Goal: Information Seeking & Learning: Learn about a topic

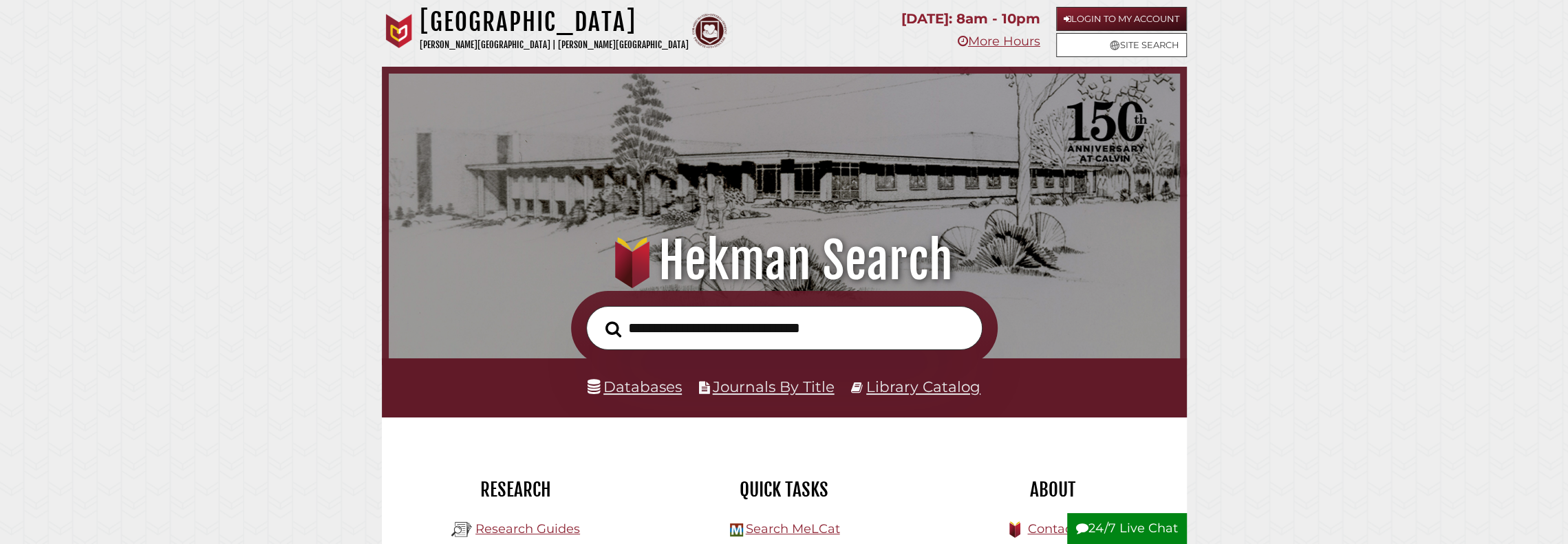
scroll to position [261, 784]
click at [654, 388] on link "Databases" at bounding box center [635, 386] width 94 height 18
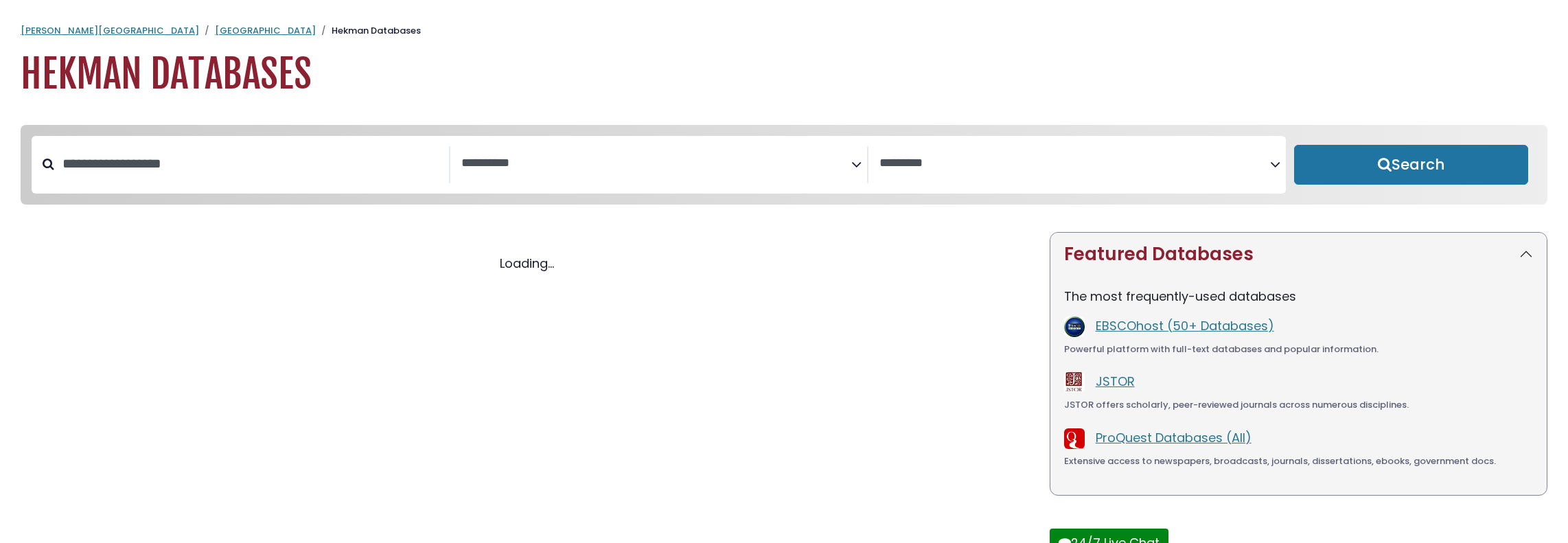
select select "Database Subject Filter"
select select "Database Vendors Filter"
select select "Database Subject Filter"
select select "Database Vendors Filter"
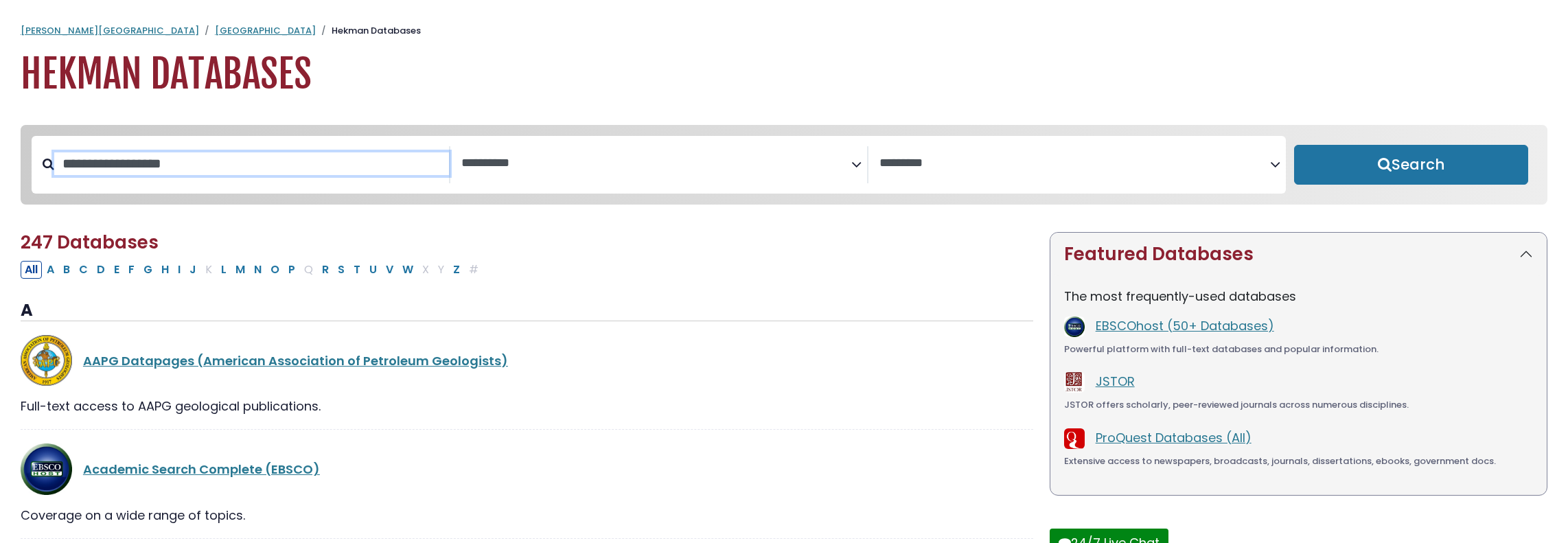
click at [292, 167] on input "Search database by title or keyword" at bounding box center [251, 164] width 395 height 23
type input "*****"
click at [1294, 145] on button "Search" at bounding box center [1410, 164] width 234 height 40
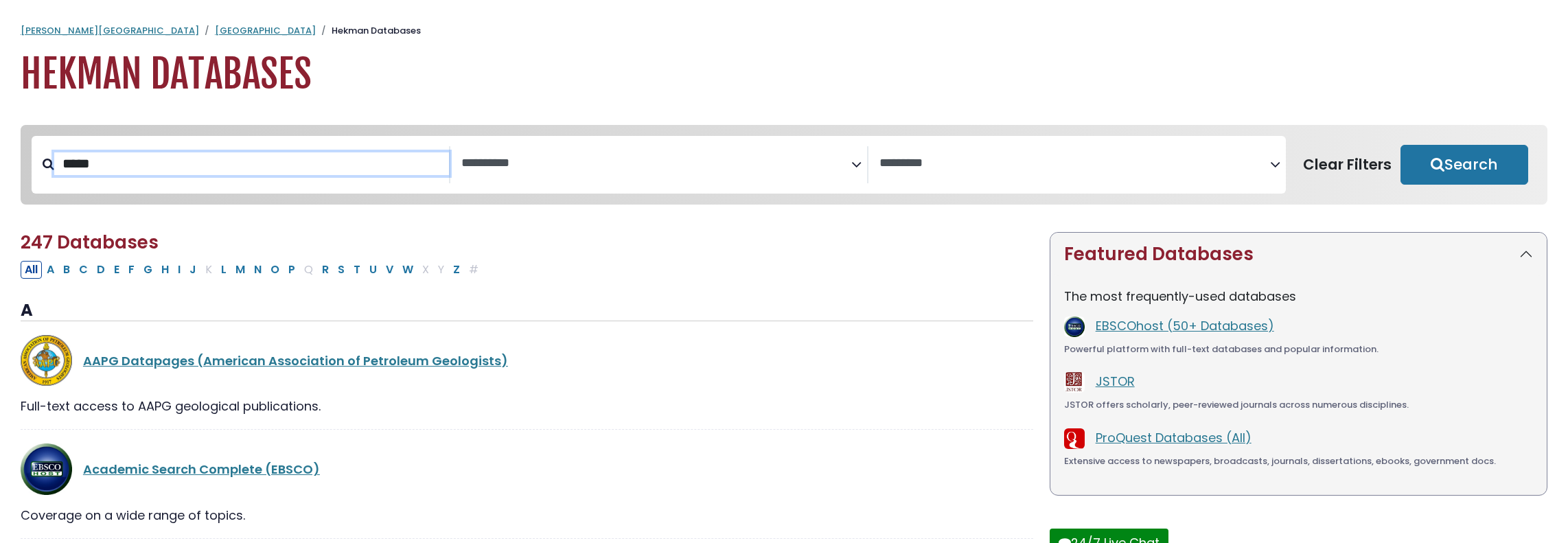
select select "Database Subject Filter"
select select "Database Vendors Filter"
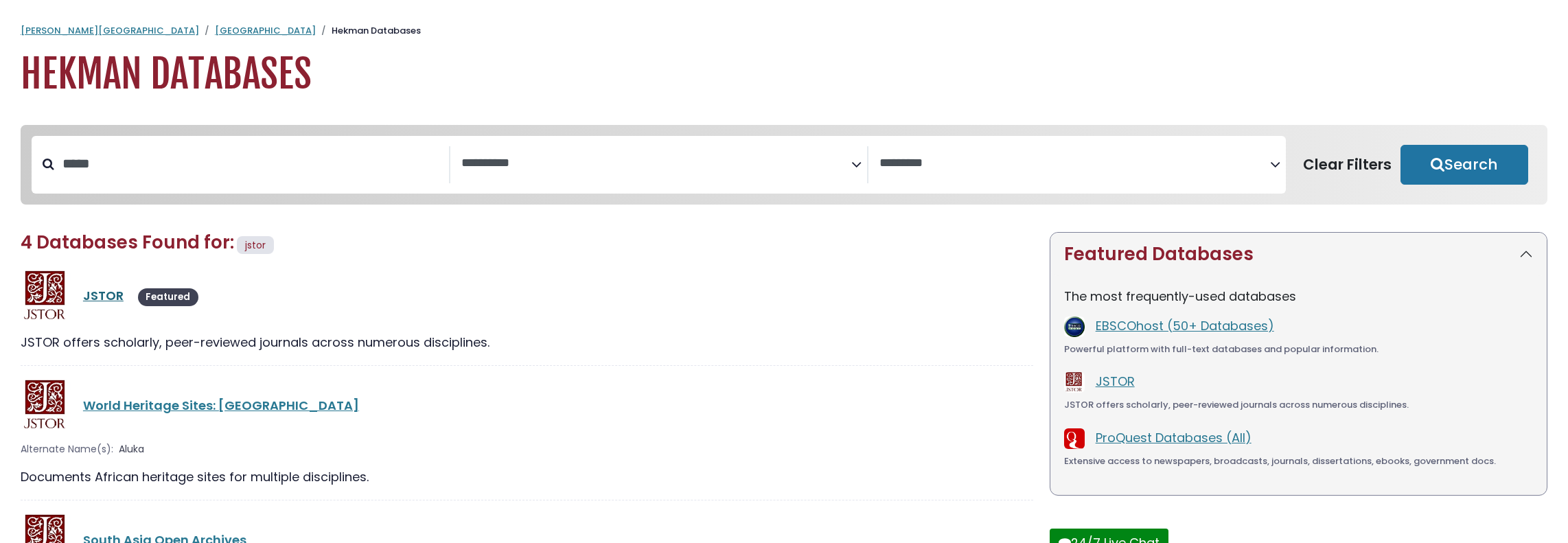
click at [95, 298] on link "JSTOR" at bounding box center [103, 295] width 40 height 17
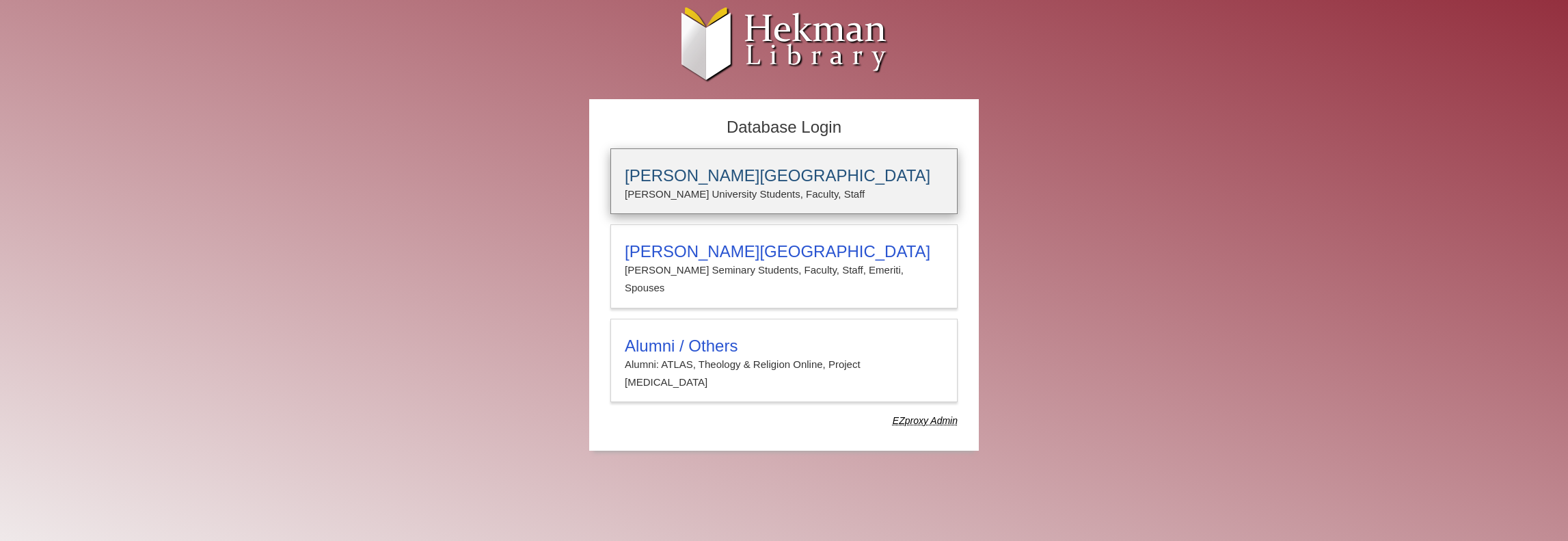
type input "**********"
click at [723, 172] on h3 "[PERSON_NAME][GEOGRAPHIC_DATA]" at bounding box center [784, 175] width 318 height 19
